Goal: Navigation & Orientation: Find specific page/section

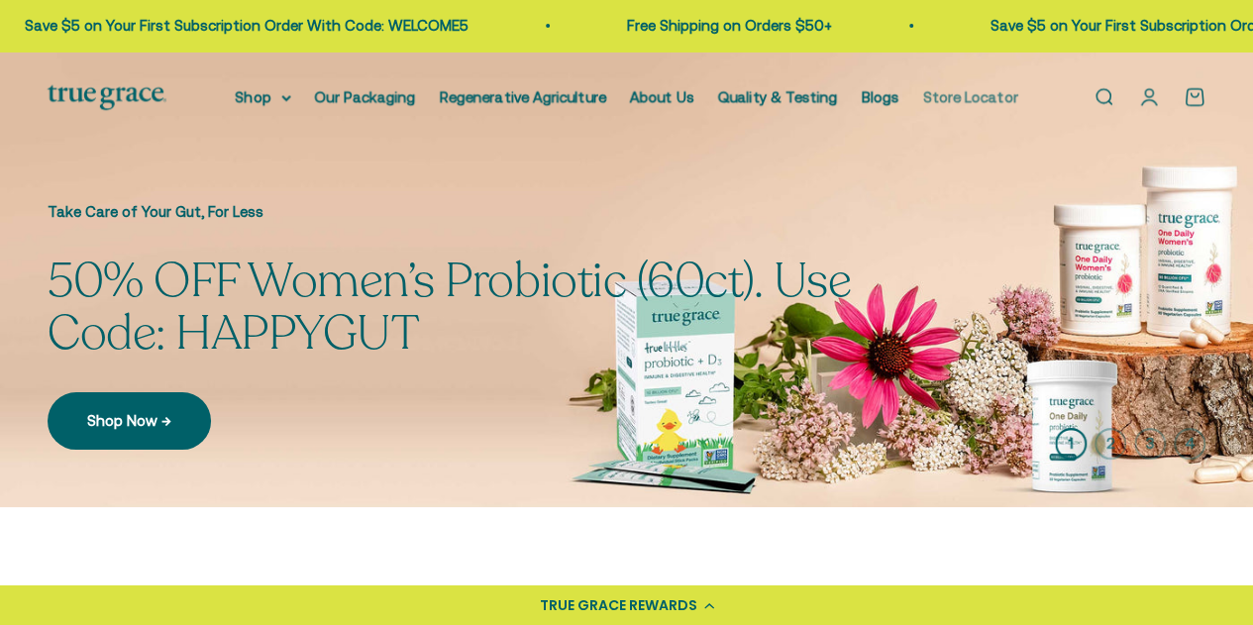
click at [974, 94] on link "Store Locator" at bounding box center [970, 96] width 95 height 17
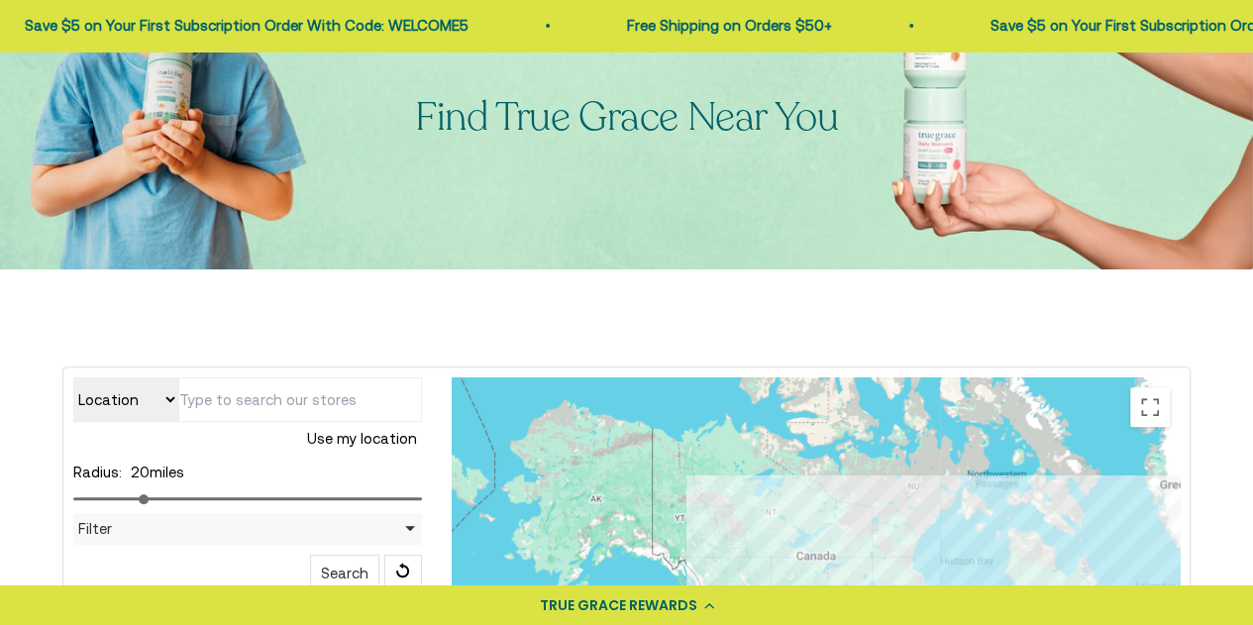
scroll to position [396, 0]
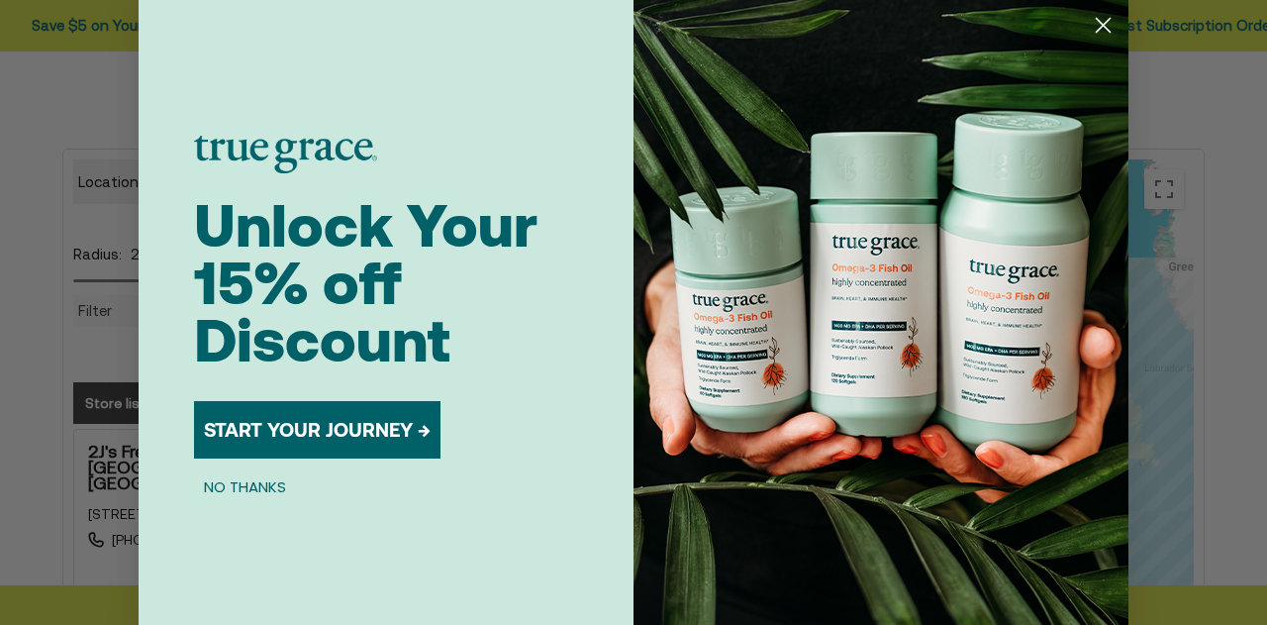
drag, startPoint x: 1099, startPoint y: 34, endPoint x: 1050, endPoint y: 57, distance: 54.9
click at [1098, 34] on circle "Close dialog" at bounding box center [1103, 25] width 33 height 33
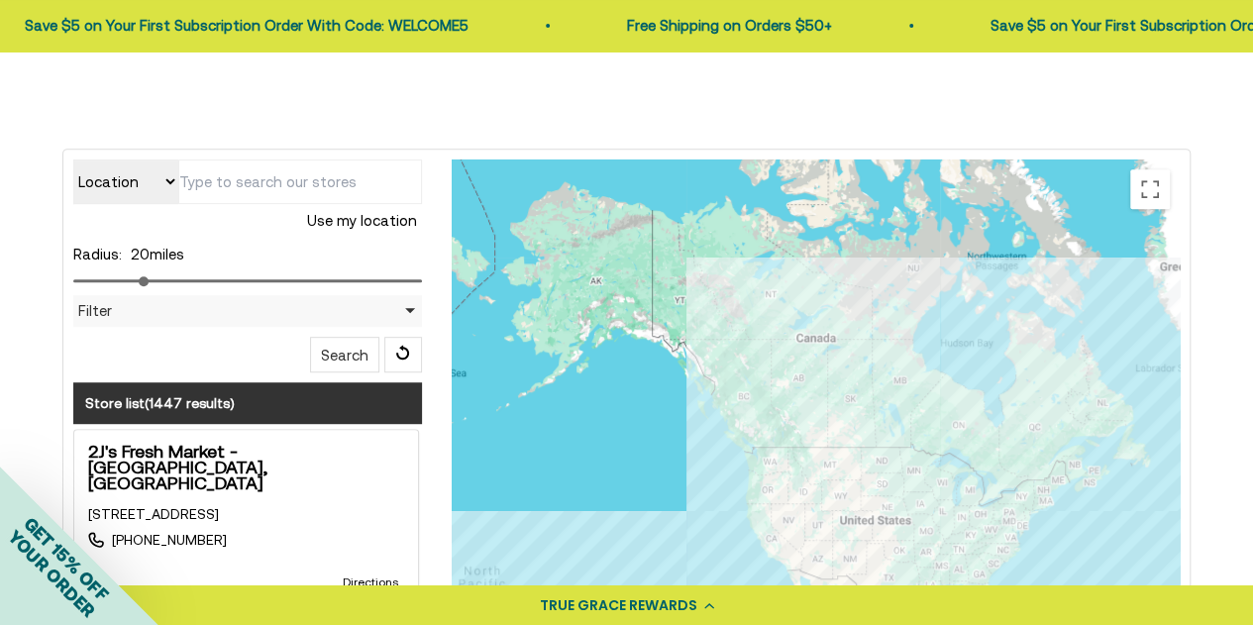
click at [232, 177] on input "text" at bounding box center [300, 181] width 245 height 45
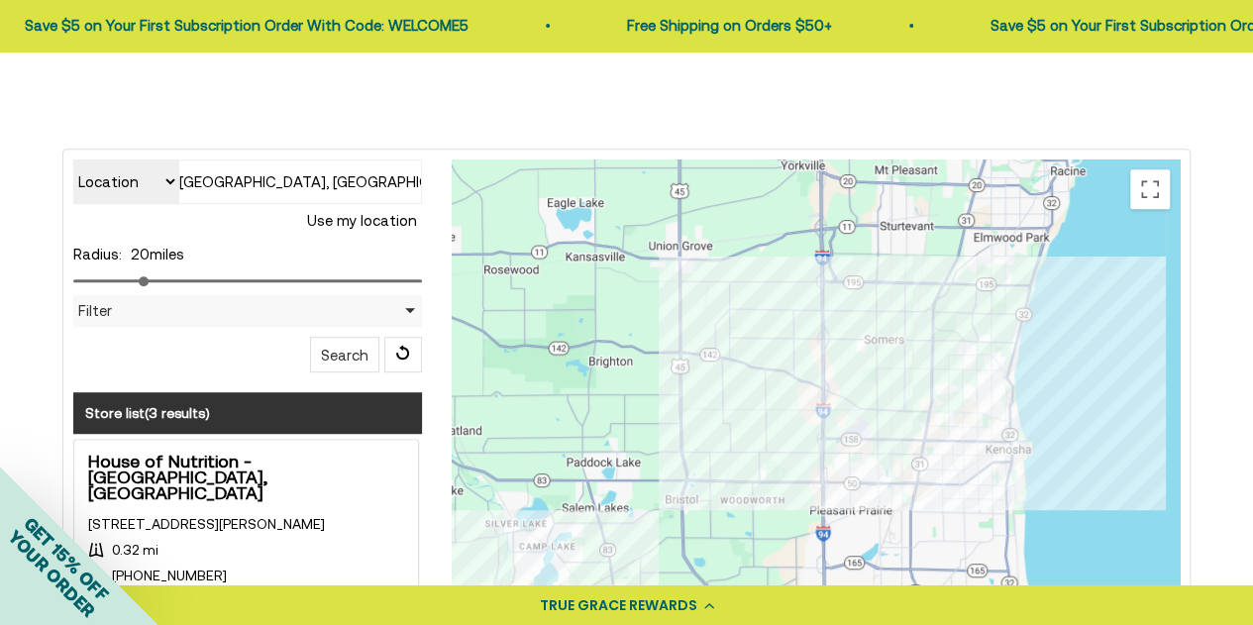
click at [1015, 439] on div at bounding box center [816, 555] width 728 height 792
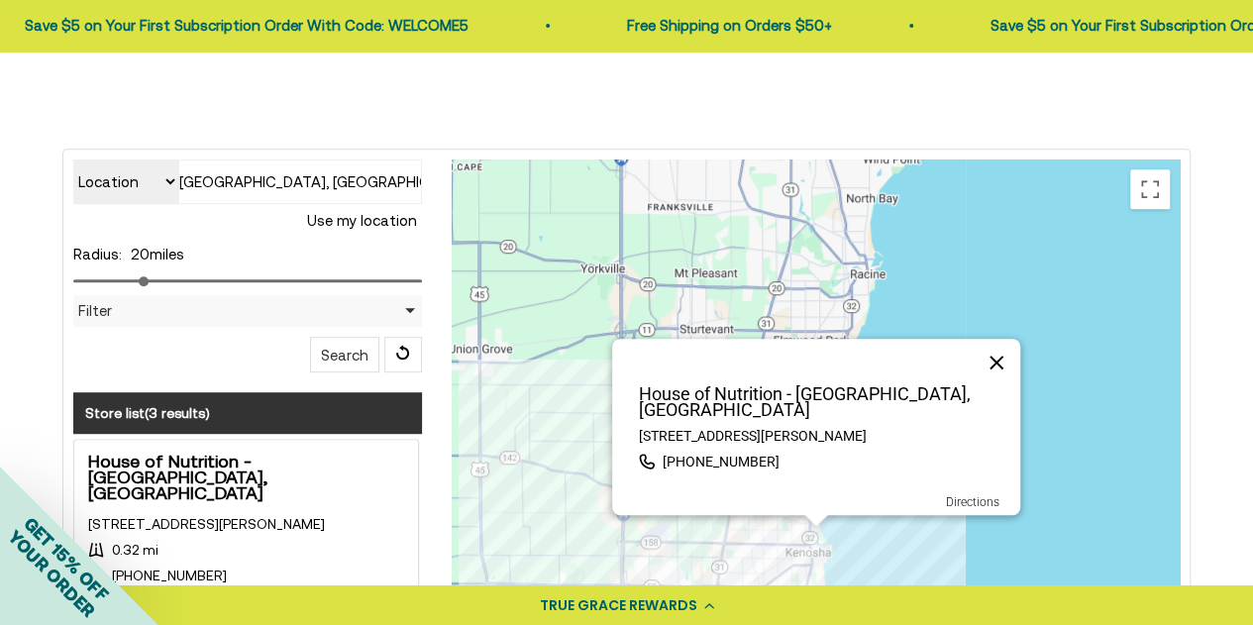
click at [1009, 373] on button "Close" at bounding box center [996, 363] width 48 height 48
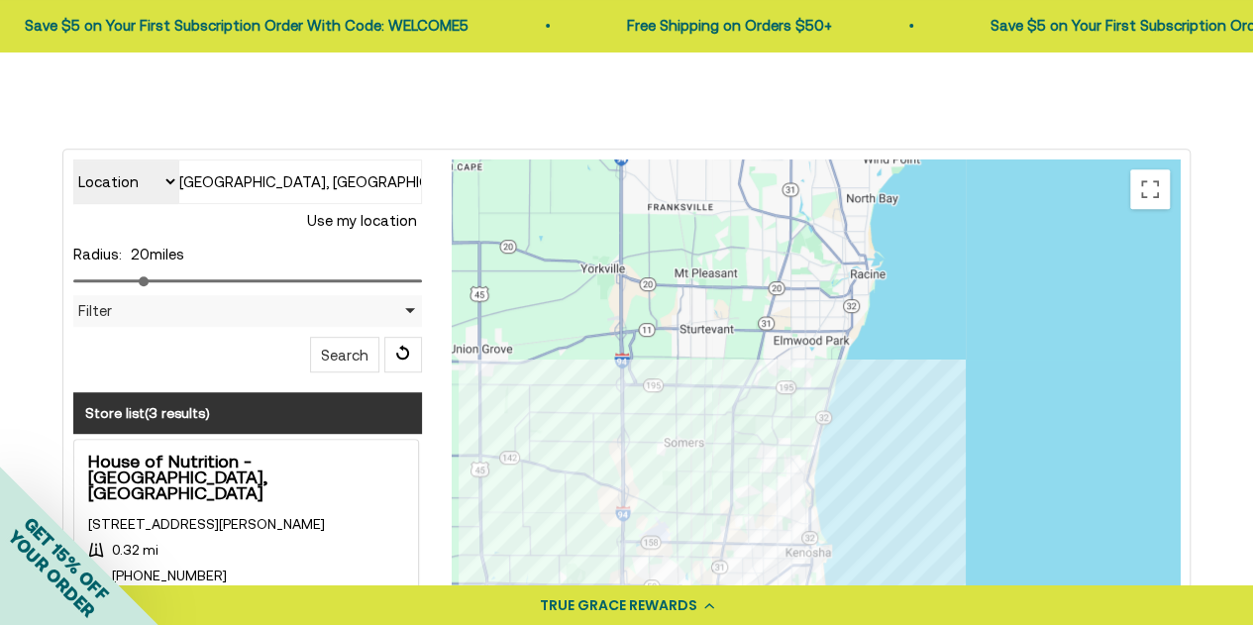
click at [207, 175] on input "[GEOGRAPHIC_DATA], [GEOGRAPHIC_DATA], [GEOGRAPHIC_DATA]" at bounding box center [300, 181] width 245 height 45
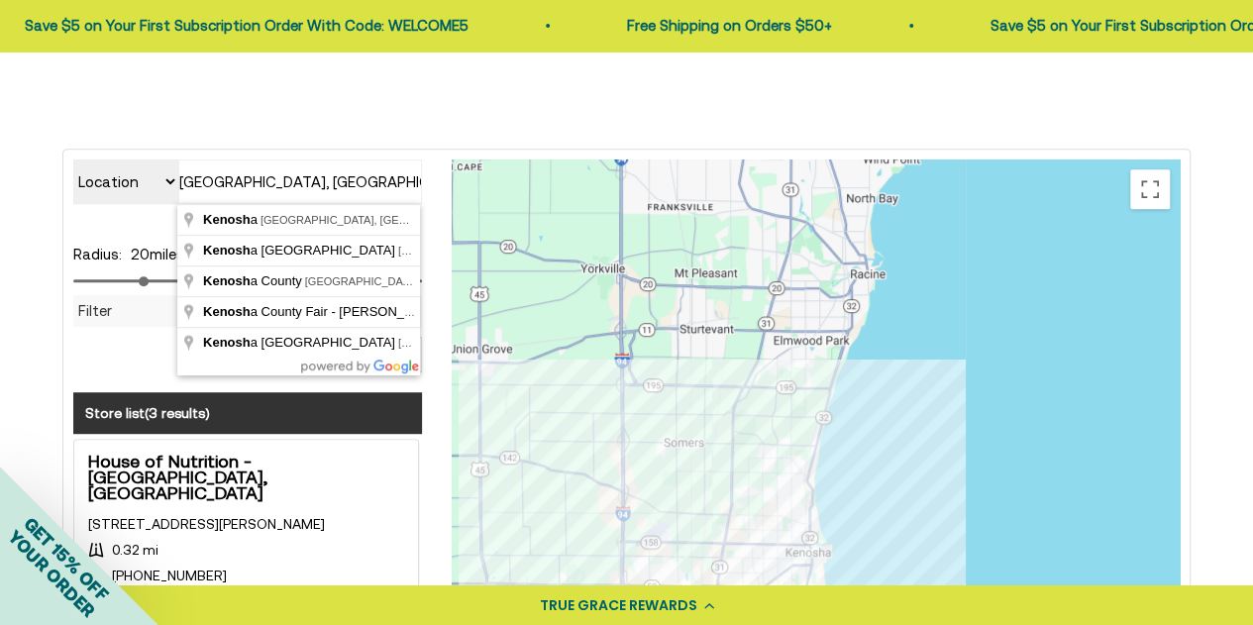
click at [207, 175] on input "[GEOGRAPHIC_DATA], [GEOGRAPHIC_DATA], [GEOGRAPHIC_DATA]" at bounding box center [300, 181] width 245 height 45
type input "Racine, [GEOGRAPHIC_DATA], [GEOGRAPHIC_DATA]"
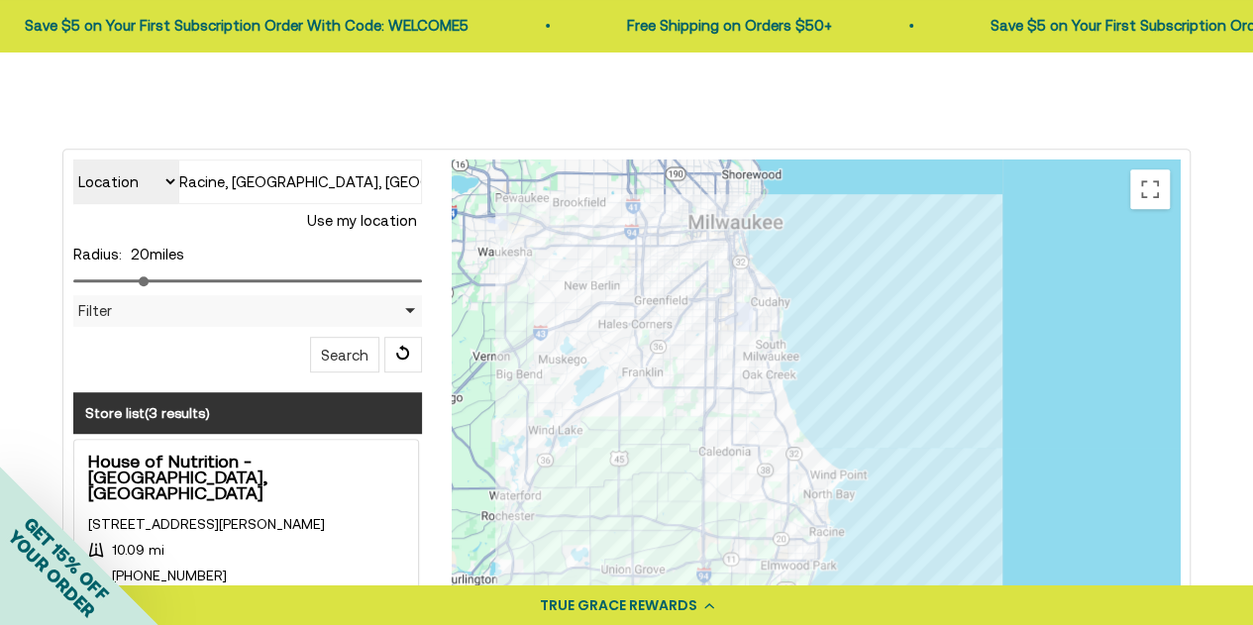
drag, startPoint x: 893, startPoint y: 434, endPoint x: 818, endPoint y: 290, distance: 162.1
click at [818, 292] on div at bounding box center [816, 555] width 728 height 792
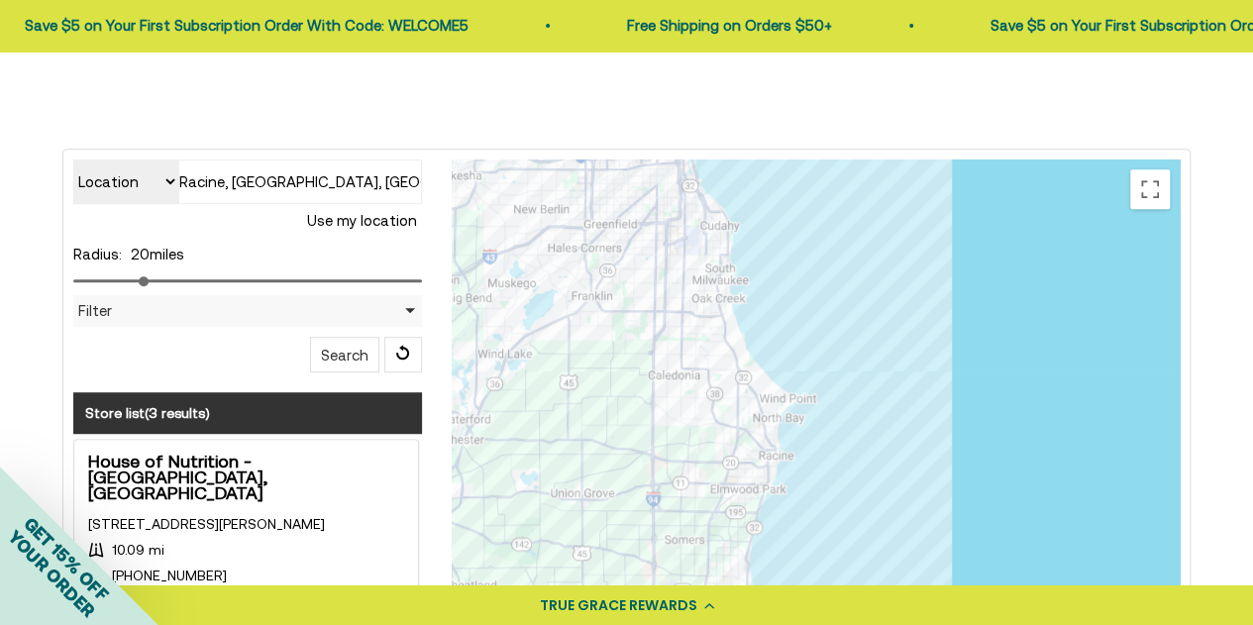
click at [704, 177] on div at bounding box center [816, 555] width 728 height 792
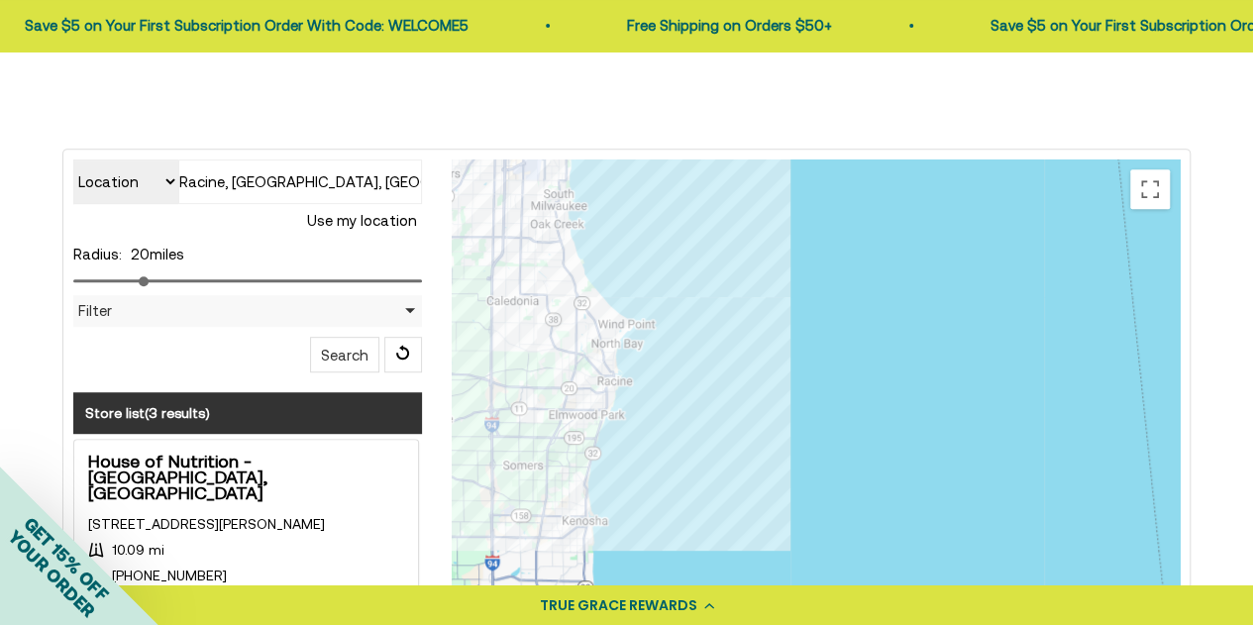
drag, startPoint x: 875, startPoint y: 574, endPoint x: 592, endPoint y: 119, distance: 536.3
click at [592, 119] on div "Location Store name [GEOGRAPHIC_DATA], [GEOGRAPHIC_DATA], [GEOGRAPHIC_DATA] Use…" at bounding box center [626, 594] width 1157 height 958
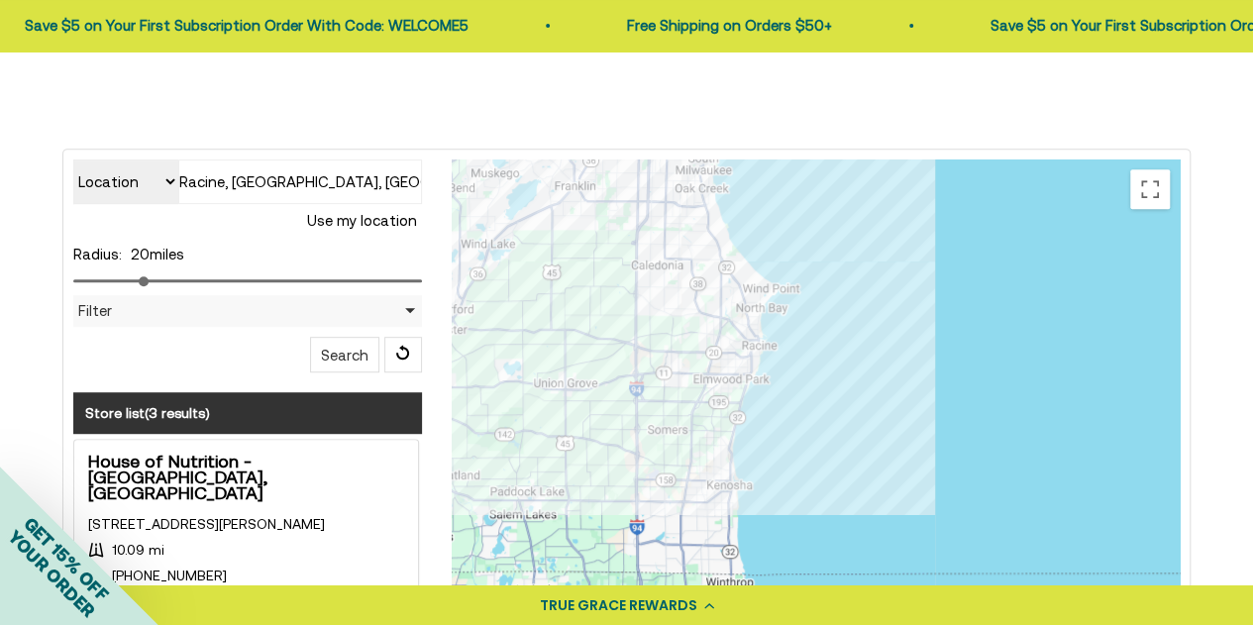
drag, startPoint x: 568, startPoint y: 312, endPoint x: 741, endPoint y: 282, distance: 174.8
click at [741, 282] on div "Outpost Natural Foods - Bay View (Kinnickinnic) [STREET_ADDRESS] (414) 755-3202…" at bounding box center [816, 555] width 728 height 792
